Goal: Information Seeking & Learning: Learn about a topic

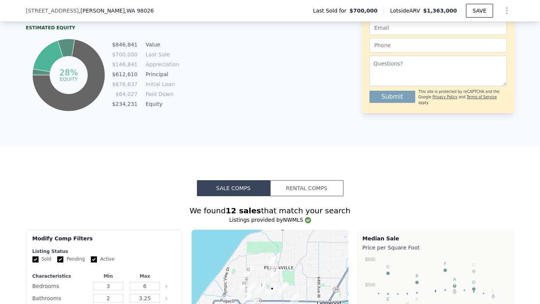
scroll to position [645, 0]
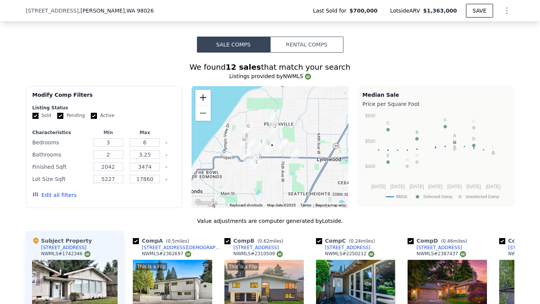
click at [203, 103] on button "Zoom in" at bounding box center [202, 97] width 15 height 15
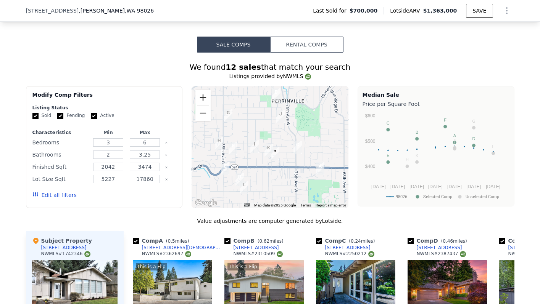
click at [203, 103] on button "Zoom in" at bounding box center [202, 97] width 15 height 15
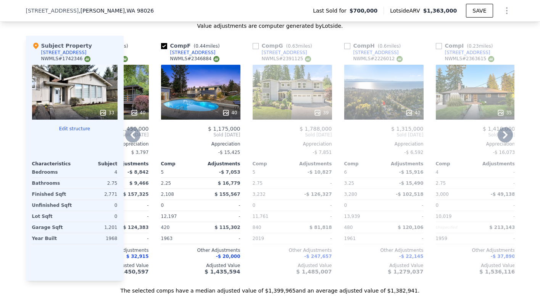
scroll to position [841, 0]
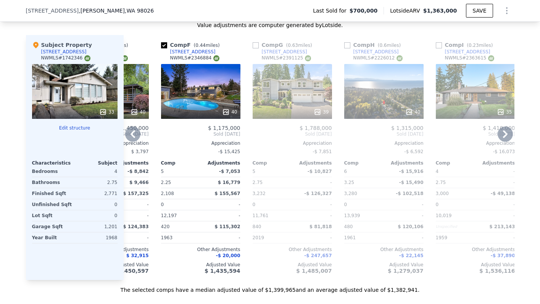
click at [450, 107] on div "35" at bounding box center [474, 91] width 79 height 55
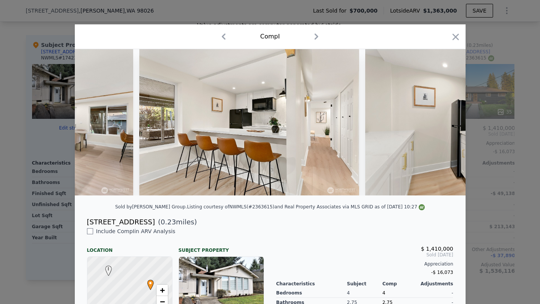
scroll to position [0, 5140]
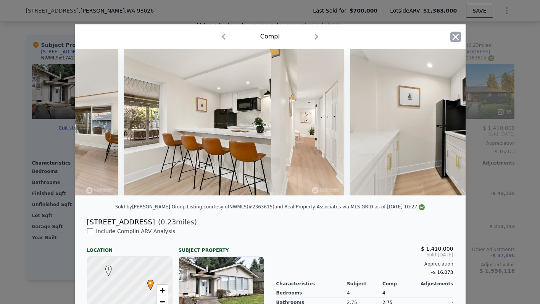
click at [455, 35] on icon "button" at bounding box center [455, 37] width 11 height 11
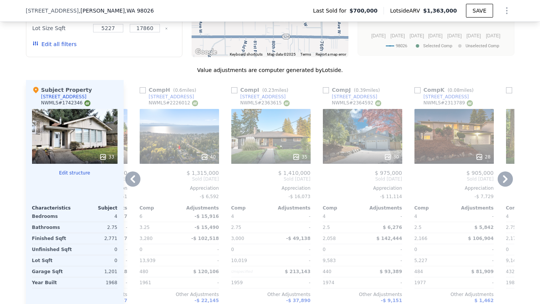
scroll to position [796, 0]
click at [442, 136] on div "28" at bounding box center [453, 136] width 79 height 55
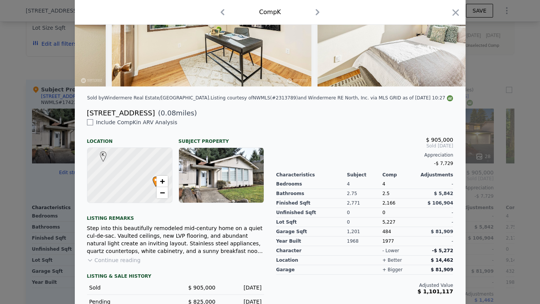
scroll to position [140, 0]
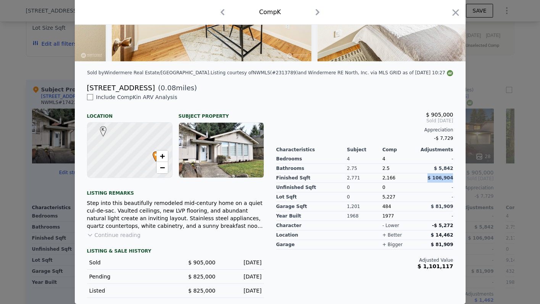
drag, startPoint x: 454, startPoint y: 178, endPoint x: 418, endPoint y: 177, distance: 36.2
click at [418, 177] on div "$ 905,000 Sold [DATE] Appreciation -$ 7,729 Characteristics Subject Comp Adjust…" at bounding box center [364, 195] width 189 height 205
click at [453, 13] on icon "button" at bounding box center [455, 12] width 6 height 6
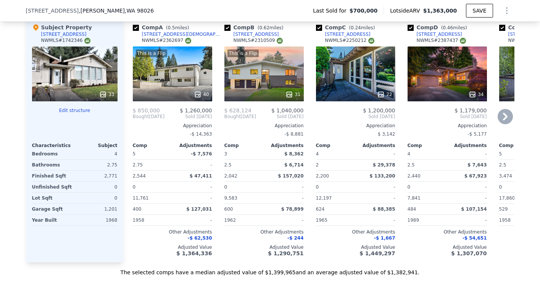
scroll to position [822, 0]
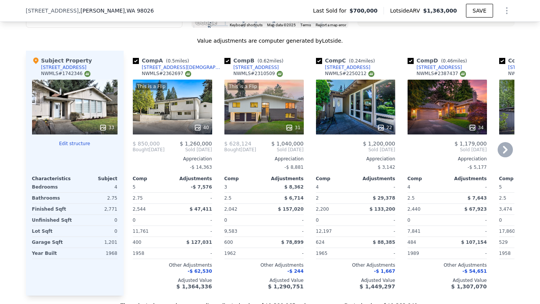
click at [246, 127] on div at bounding box center [263, 128] width 79 height 14
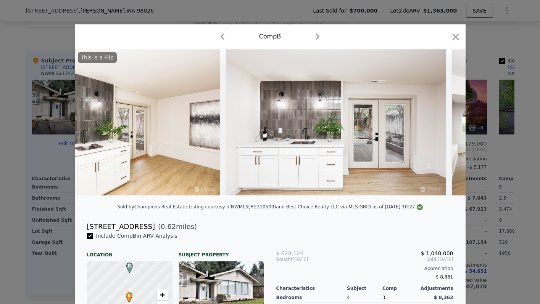
scroll to position [0, 5048]
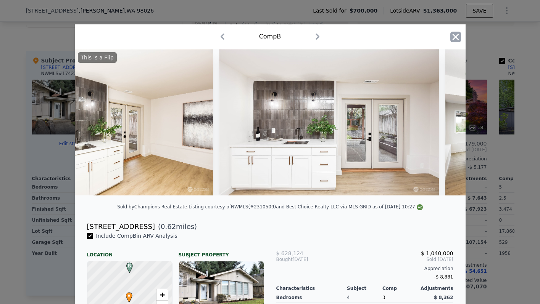
click at [454, 34] on icon "button" at bounding box center [455, 37] width 6 height 6
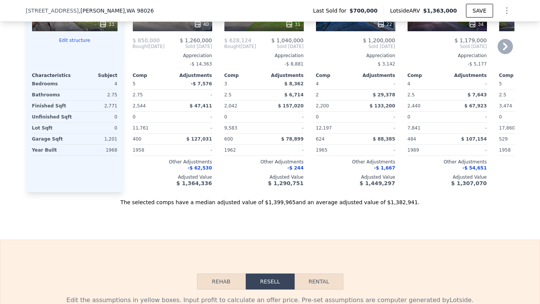
scroll to position [926, 0]
